Goal: Information Seeking & Learning: Learn about a topic

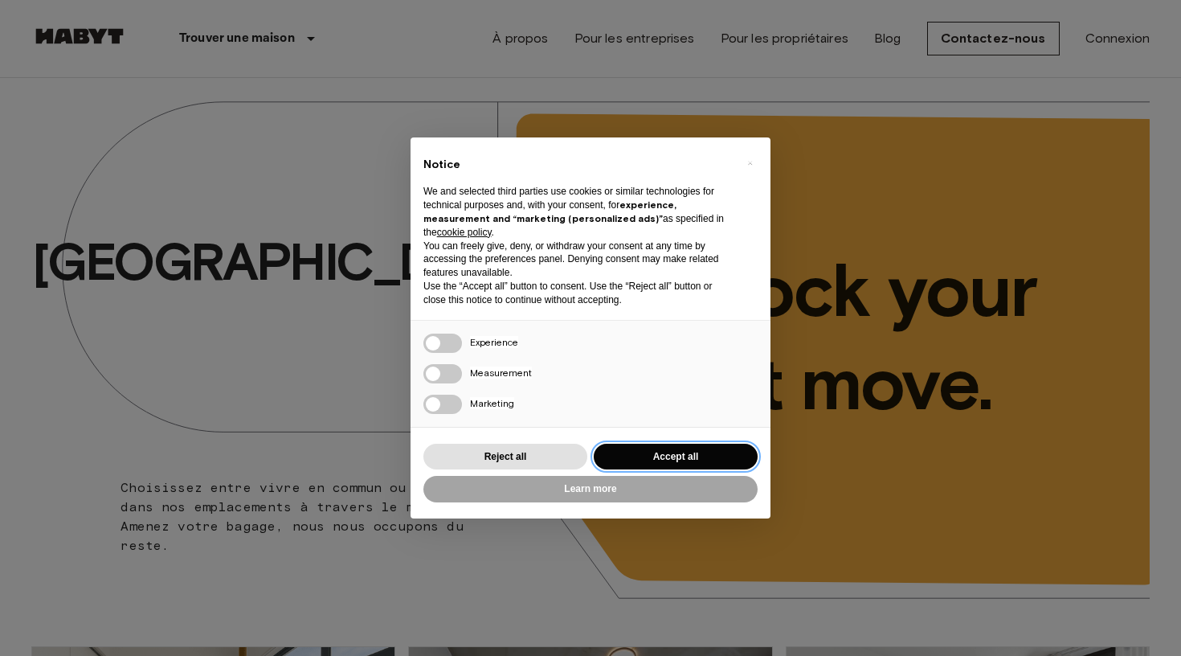
click at [652, 449] on button "Accept all" at bounding box center [676, 457] width 164 height 27
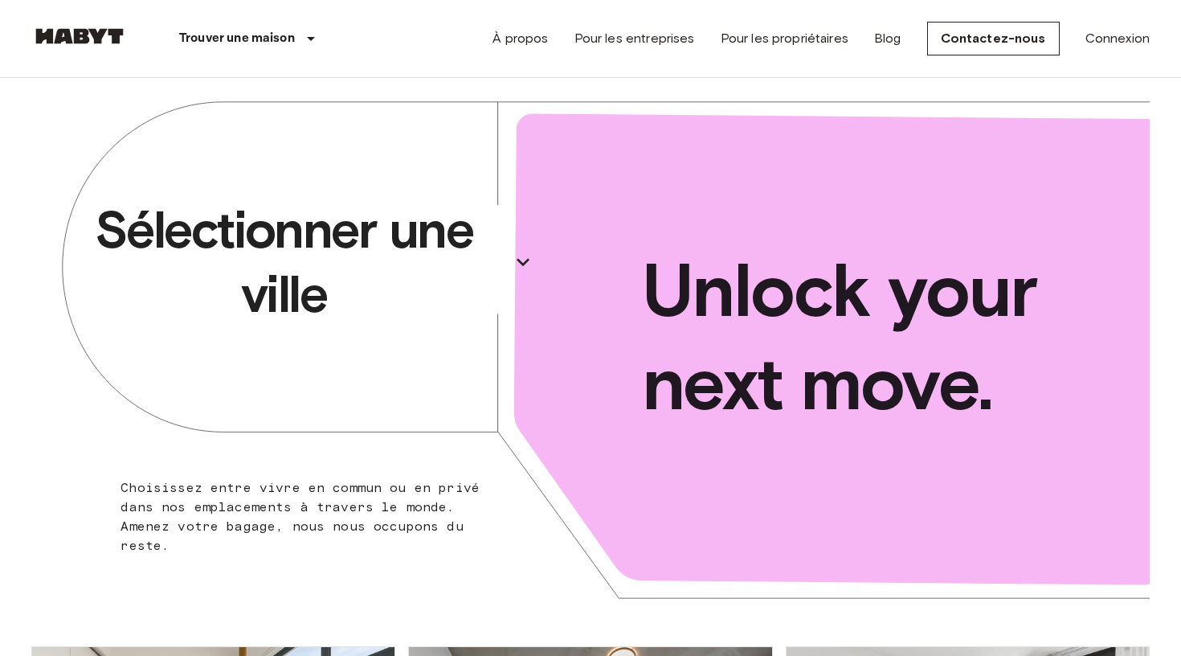
click at [526, 261] on icon "button" at bounding box center [523, 262] width 13 height 8
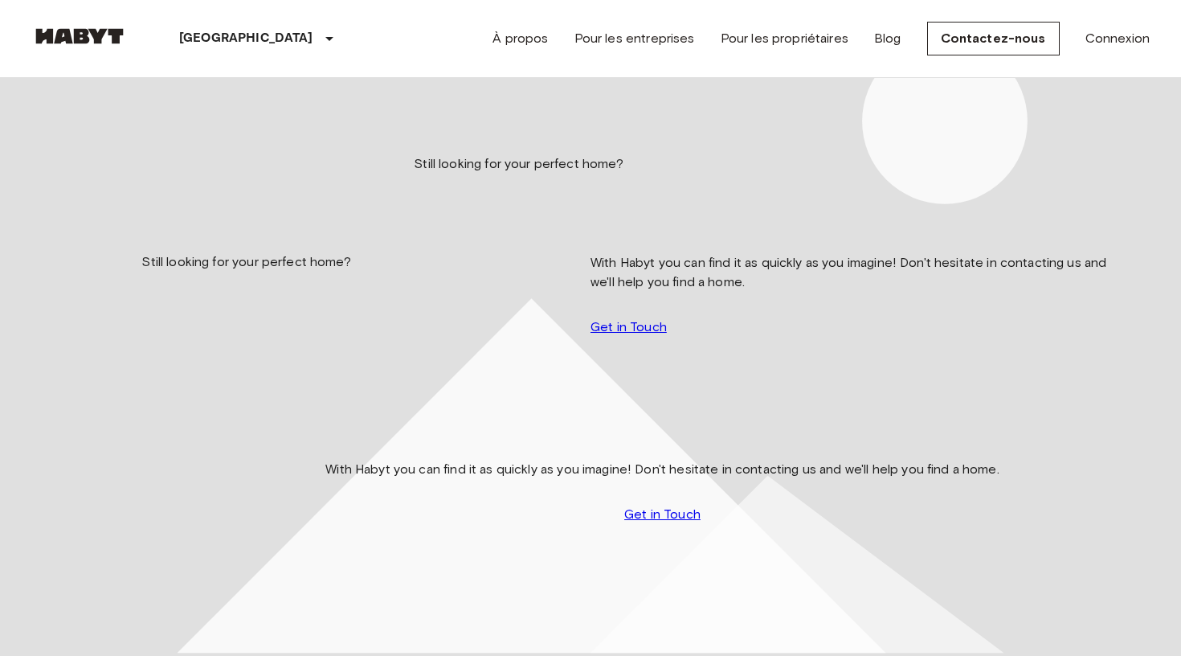
scroll to position [27, 0]
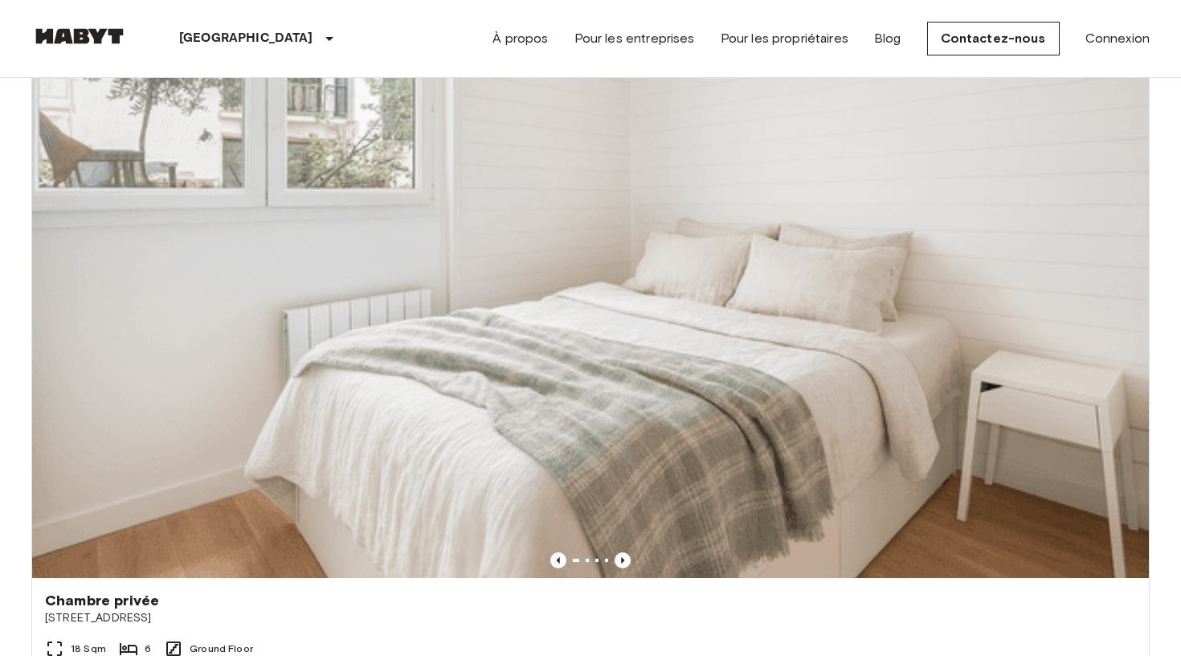
scroll to position [1311, 0]
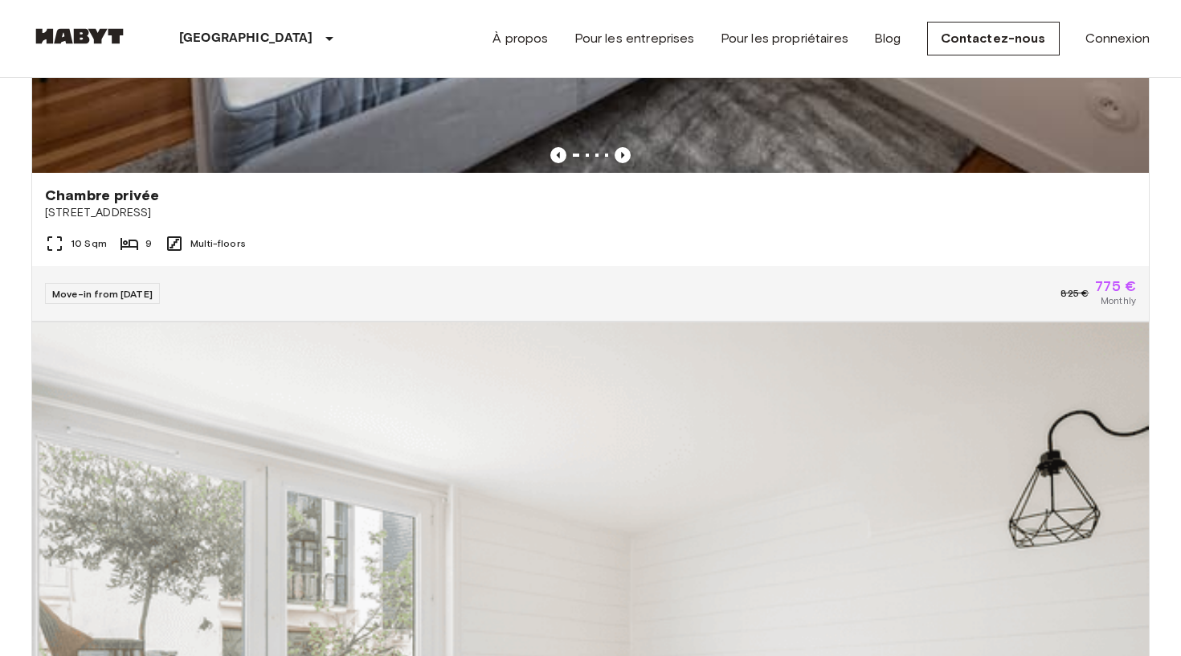
scroll to position [769, 0]
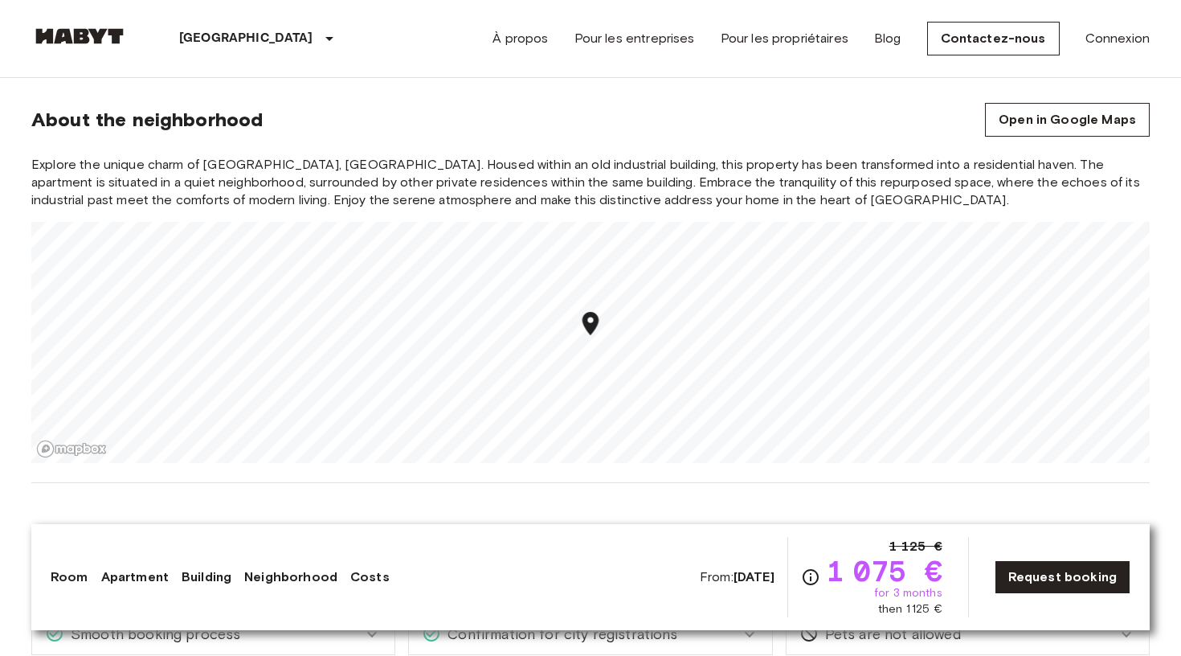
scroll to position [1426, 0]
